Goal: Communication & Community: Answer question/provide support

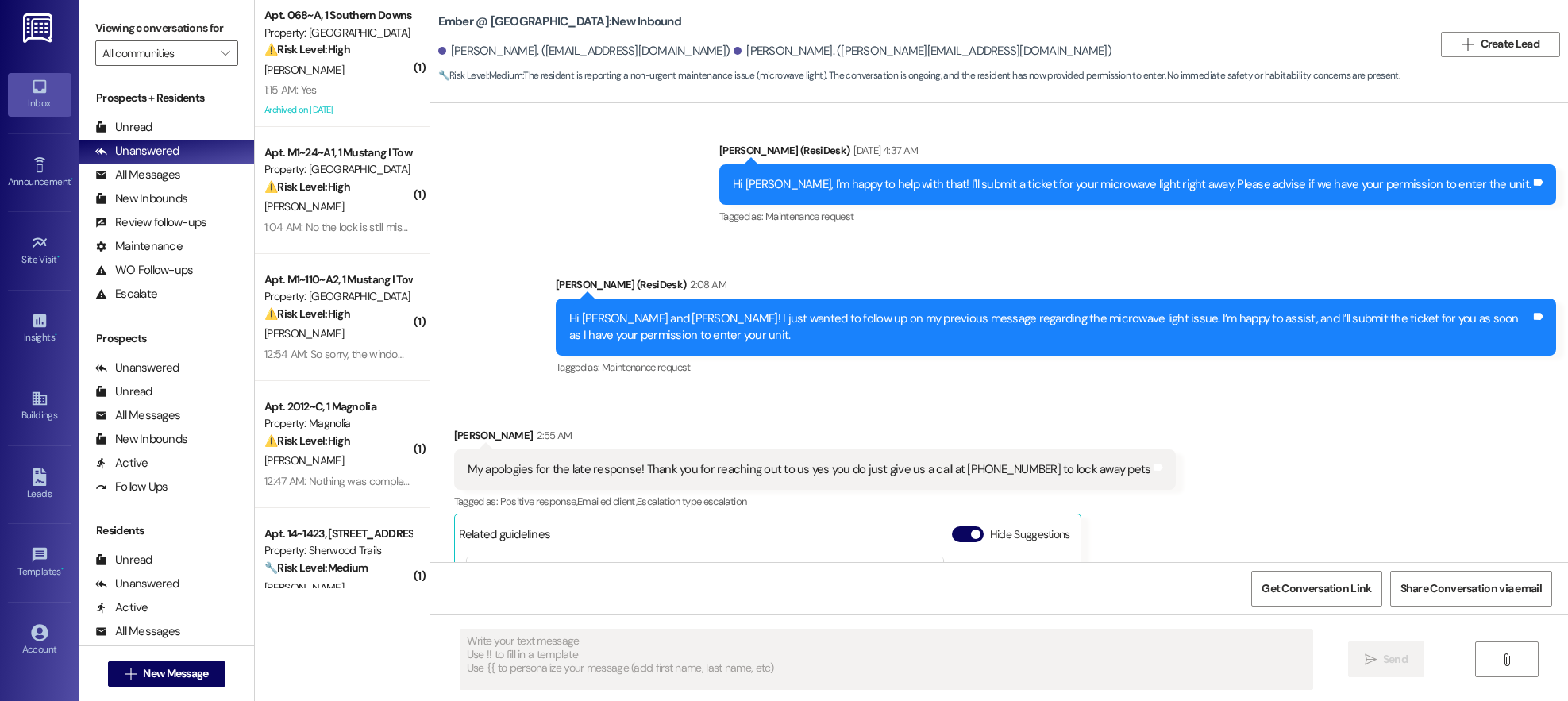
type textarea "Fetching suggested responses. Please feel free to read through the conversation…"
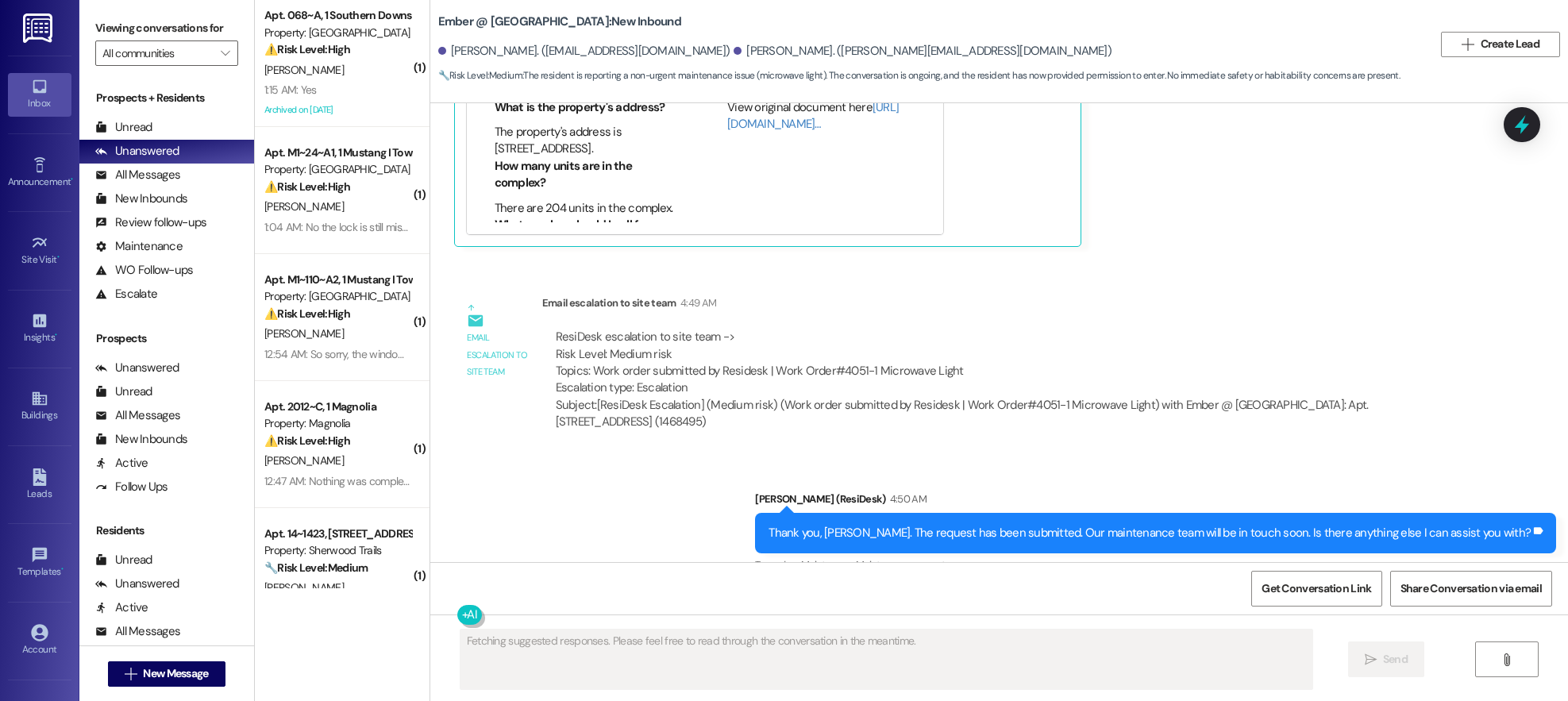
scroll to position [1715, 0]
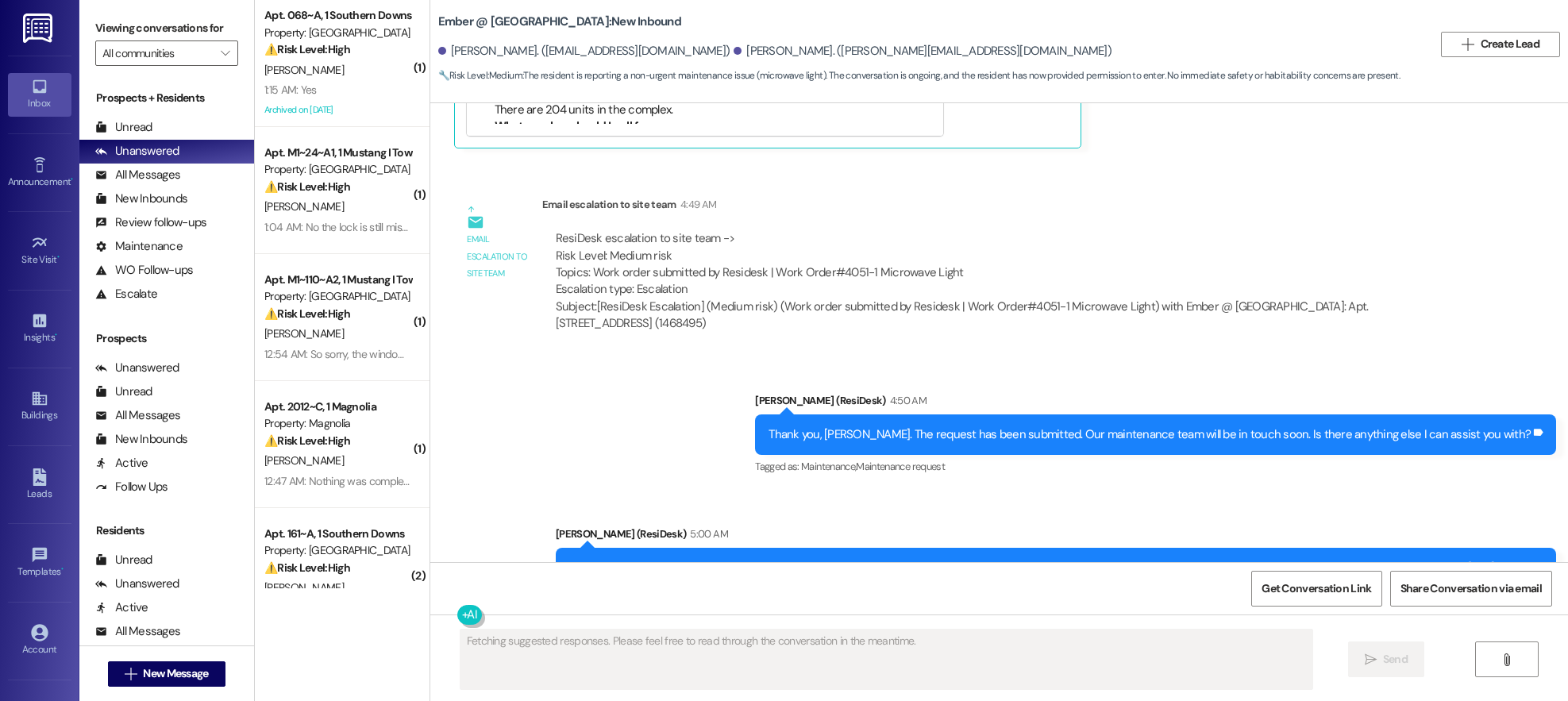
scroll to position [1899, 0]
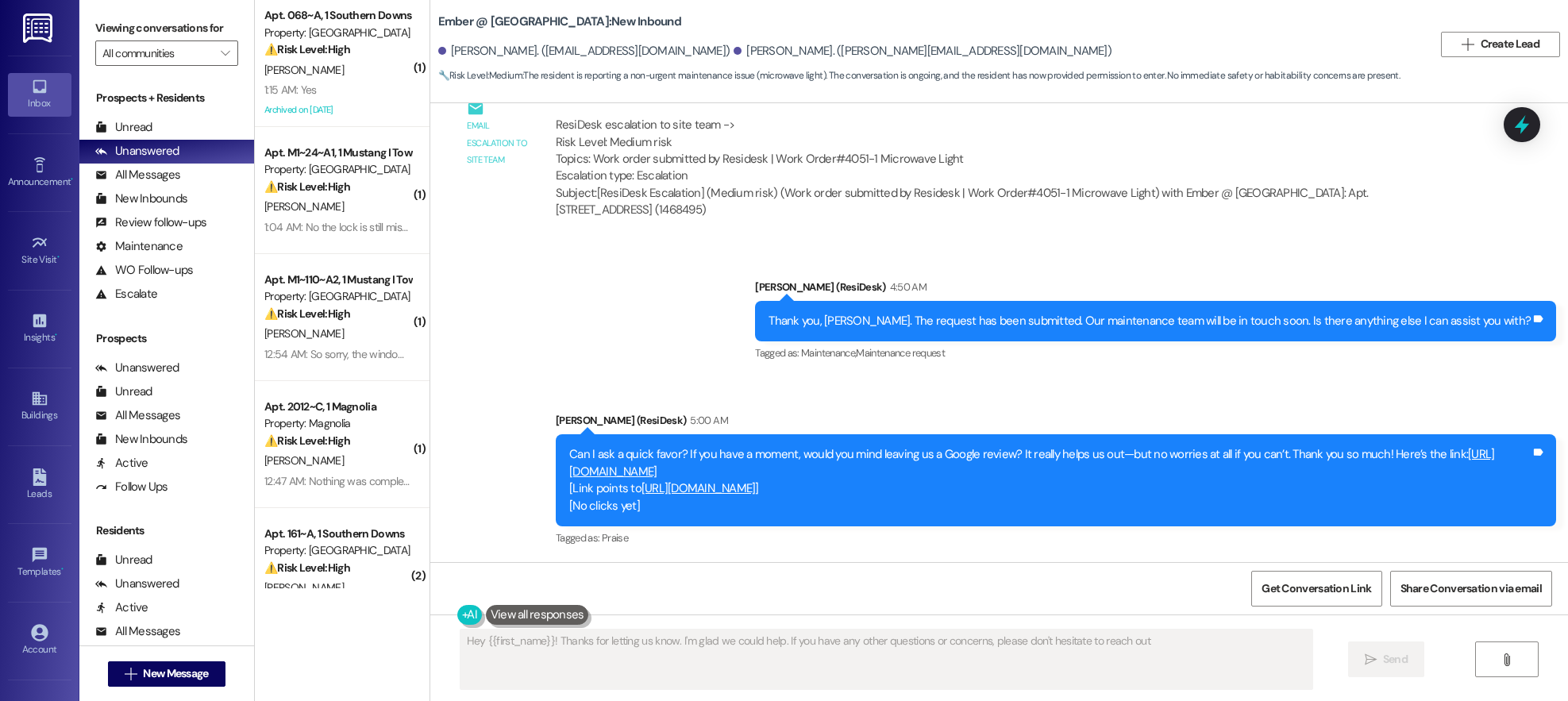
type textarea "Hey {{first_name}}! Thanks for letting us know. I'm glad we could help. If you …"
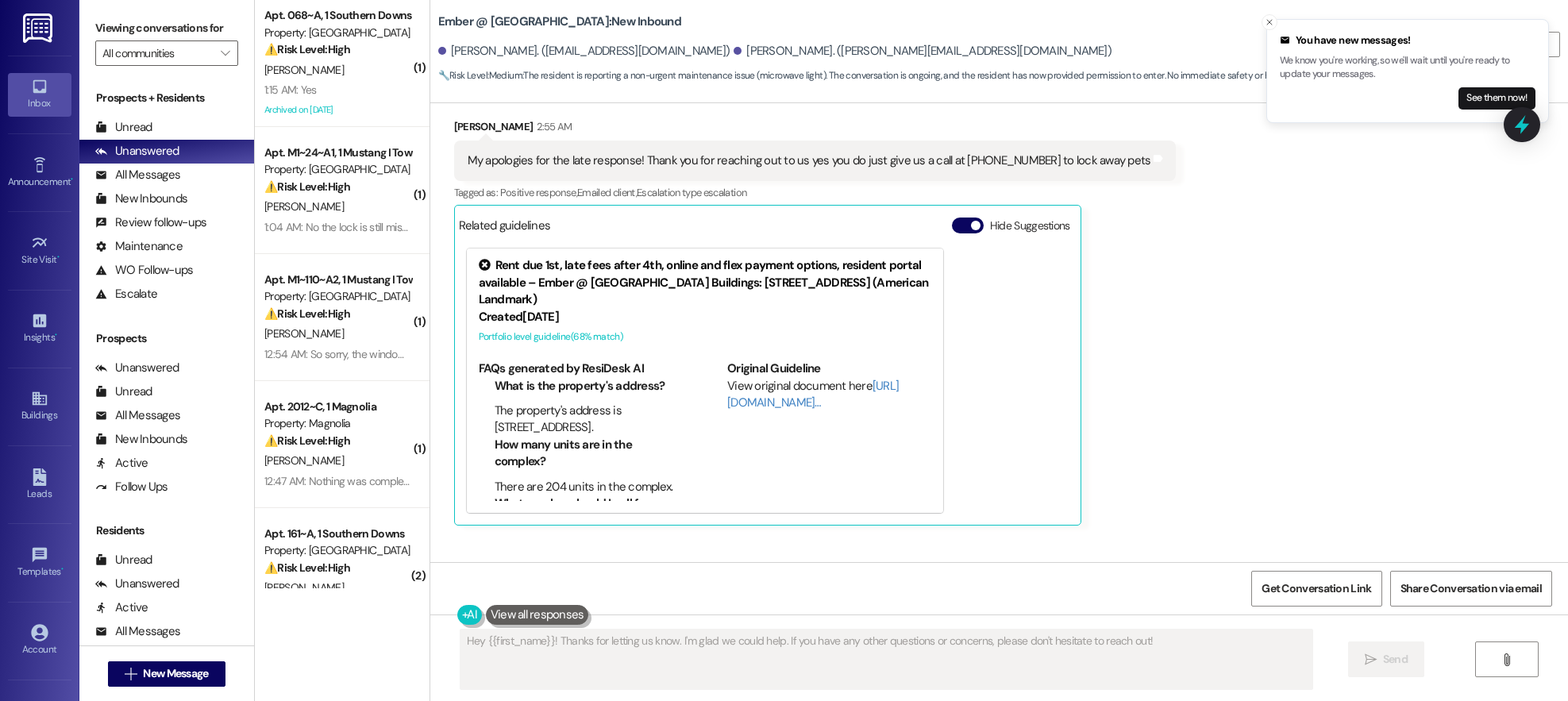
scroll to position [1422, 0]
